Goal: Find specific page/section: Find specific page/section

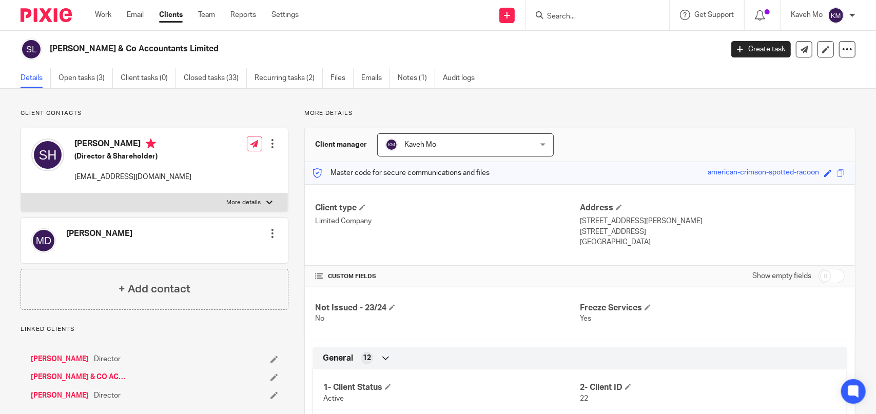
scroll to position [564, 0]
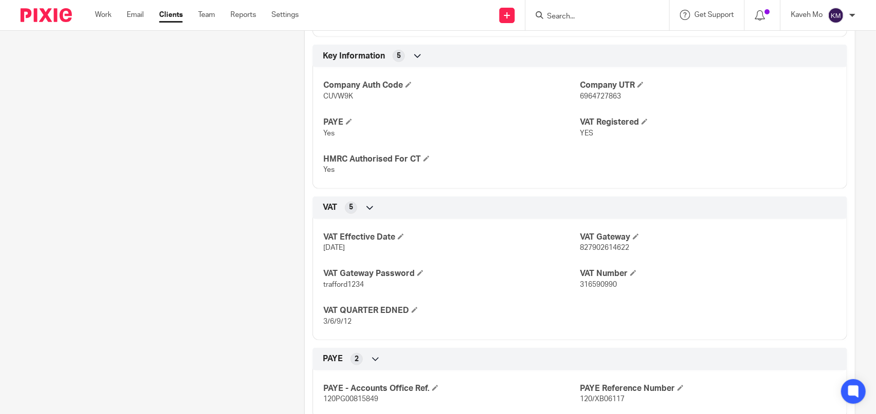
click at [581, 19] on input "Search" at bounding box center [592, 16] width 92 height 9
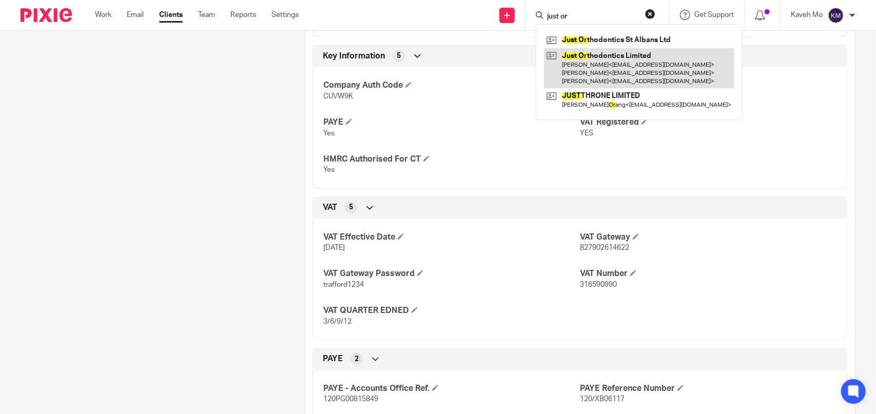
type input "just or"
click at [596, 62] on link at bounding box center [639, 68] width 190 height 41
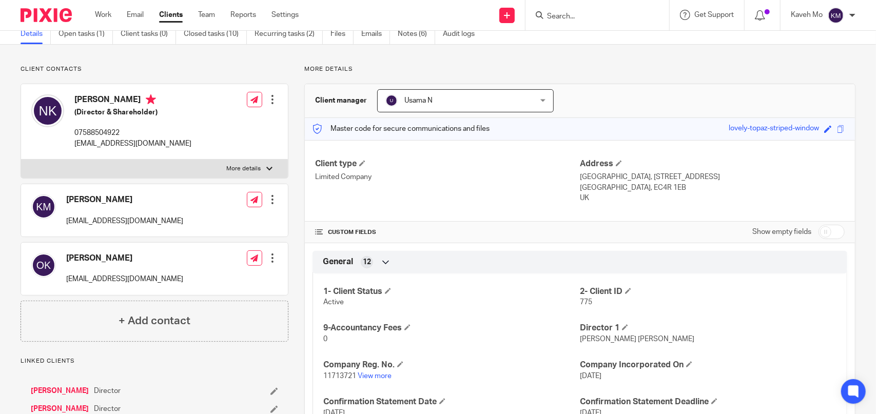
scroll to position [103, 0]
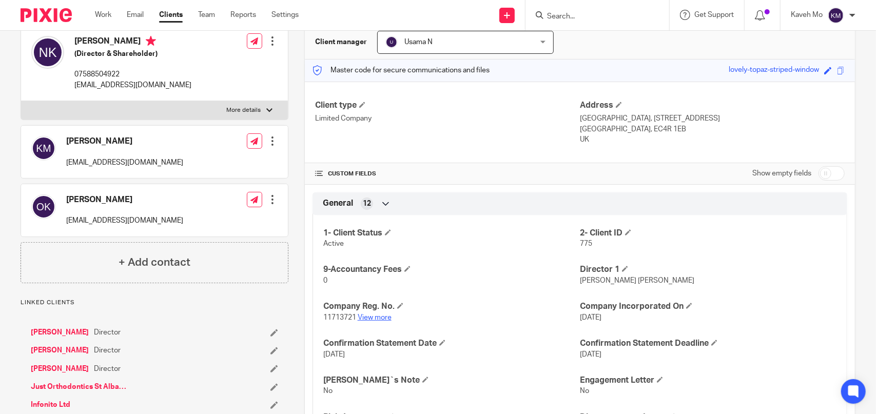
click at [371, 319] on link "View more" at bounding box center [375, 317] width 34 height 7
